Goal: Information Seeking & Learning: Learn about a topic

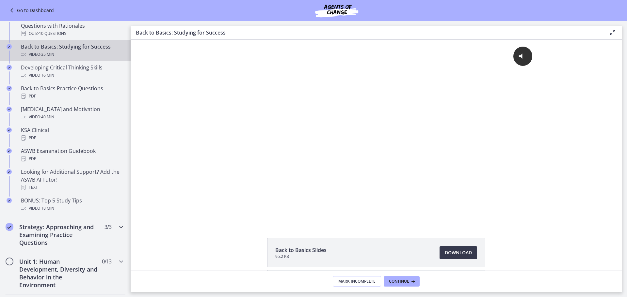
scroll to position [196, 0]
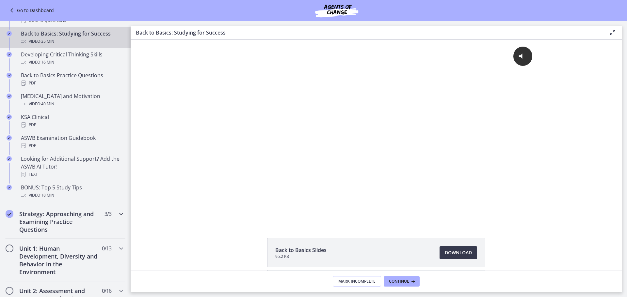
click at [117, 215] on icon "Chapters" at bounding box center [121, 214] width 8 height 8
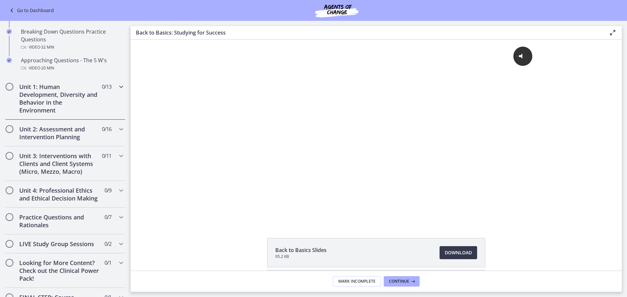
scroll to position [163, 0]
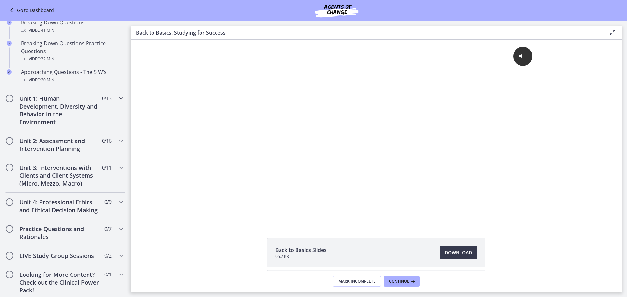
click at [119, 97] on icon "Chapters" at bounding box center [121, 99] width 8 height 8
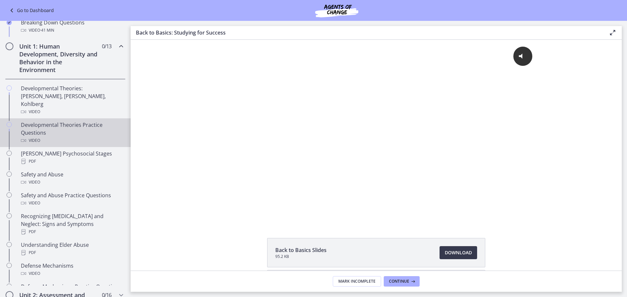
scroll to position [163, 0]
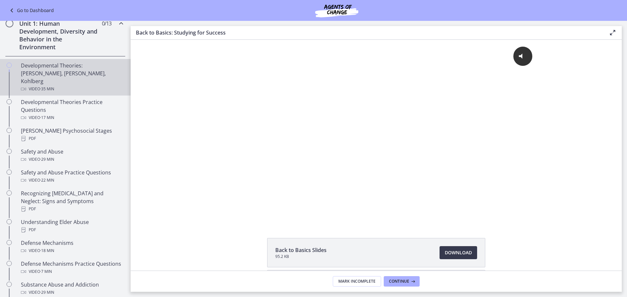
click at [63, 64] on div "Developmental Theories: [PERSON_NAME], [PERSON_NAME], Kohlberg Video · 35 min" at bounding box center [72, 77] width 102 height 31
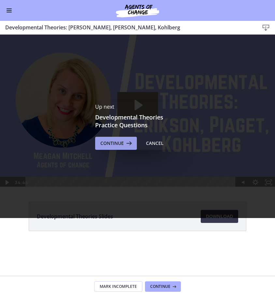
click at [117, 146] on span "Continue" at bounding box center [113, 143] width 24 height 8
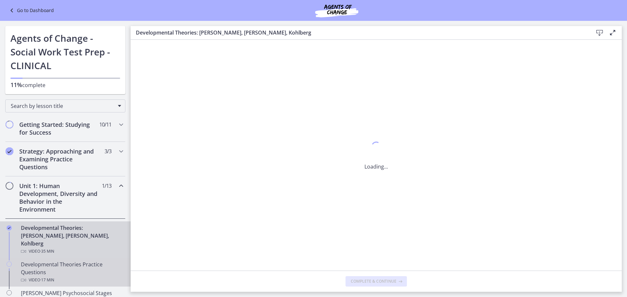
click at [33, 261] on div "Developmental Theories Practice Questions Video · 17 min" at bounding box center [72, 273] width 102 height 24
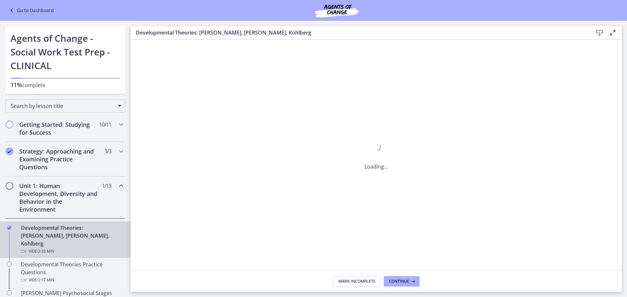
click at [46, 227] on div "Developmental Theories: [PERSON_NAME], [PERSON_NAME], Kohlberg Video · 35 min" at bounding box center [72, 239] width 102 height 31
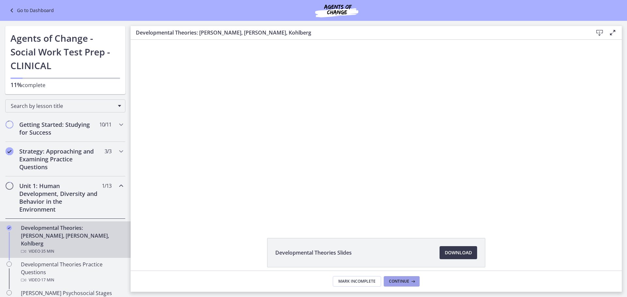
click at [401, 281] on span "Continue" at bounding box center [399, 281] width 20 height 5
click at [398, 282] on span "Continue" at bounding box center [399, 281] width 20 height 5
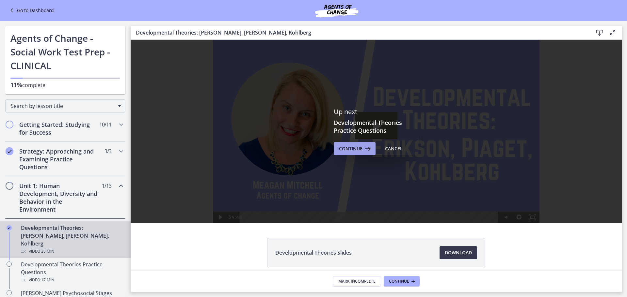
click at [349, 147] on span "Continue" at bounding box center [351, 149] width 24 height 8
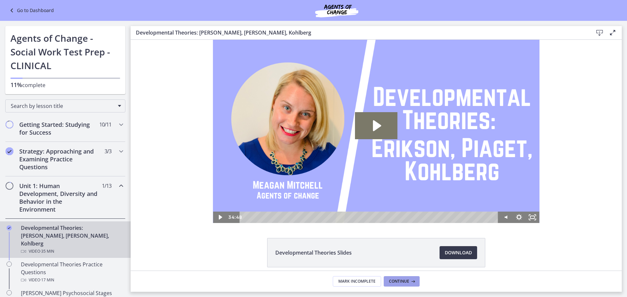
click at [399, 283] on span "Continue" at bounding box center [399, 281] width 20 height 5
click at [405, 284] on span "Continue" at bounding box center [399, 281] width 20 height 5
drag, startPoint x: 580, startPoint y: 277, endPoint x: 611, endPoint y: 285, distance: 31.5
click at [581, 277] on div "×" at bounding box center [574, 287] width 104 height 22
click at [619, 286] on link "×" at bounding box center [618, 287] width 3 height 8
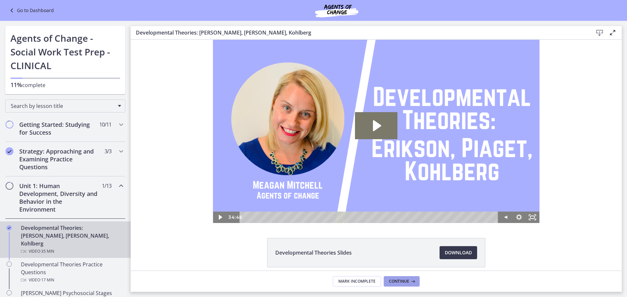
click at [414, 282] on icon at bounding box center [412, 281] width 7 height 5
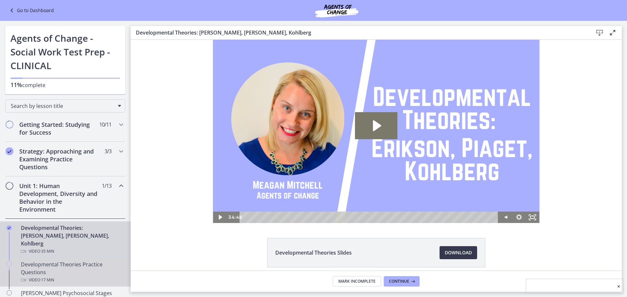
click at [27, 261] on div "Developmental Theories Practice Questions Video · 17 min" at bounding box center [72, 273] width 102 height 24
